Goal: Navigation & Orientation: Find specific page/section

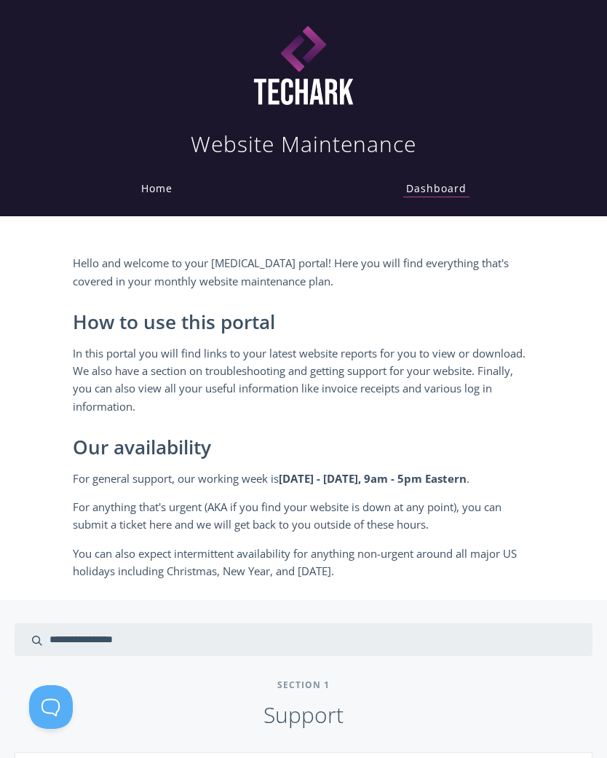
click at [434, 193] on link "Dashboard" at bounding box center [436, 189] width 66 height 16
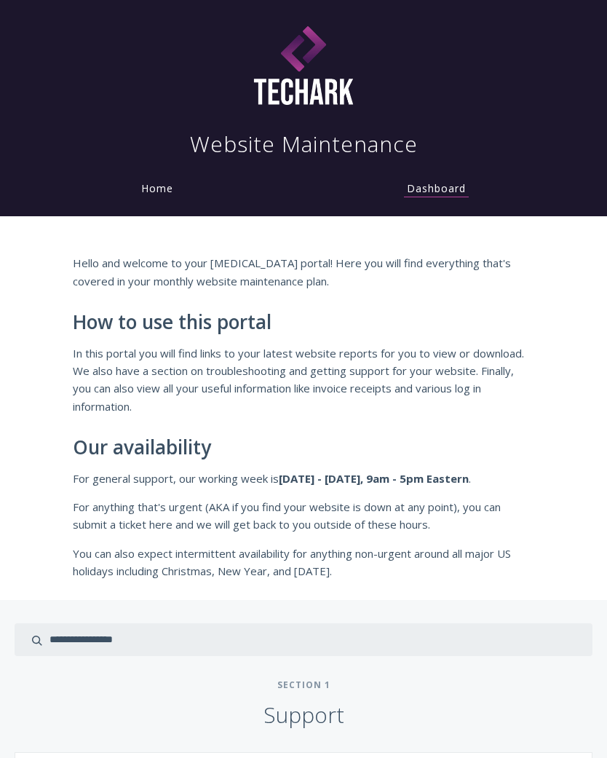
click at [159, 183] on link "Home" at bounding box center [157, 188] width 38 height 14
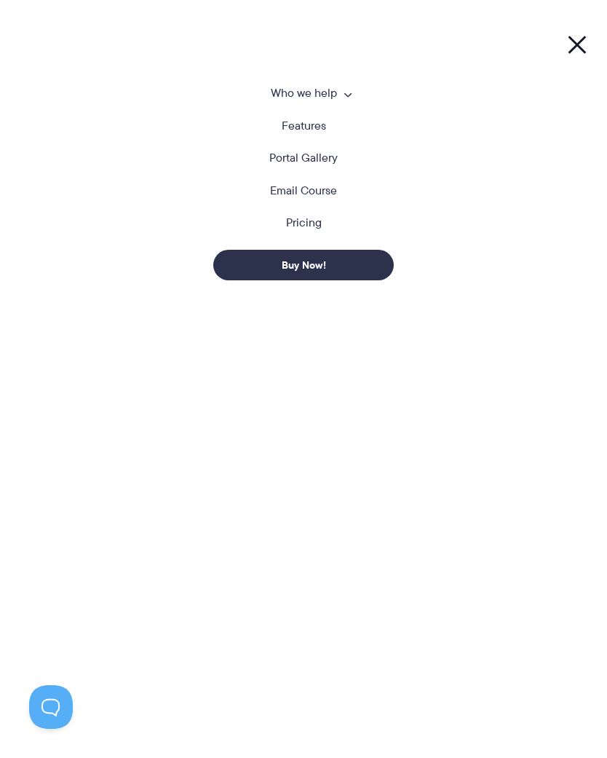
click at [317, 161] on link "Portal Gallery" at bounding box center [303, 158] width 68 height 12
